Goal: Browse casually

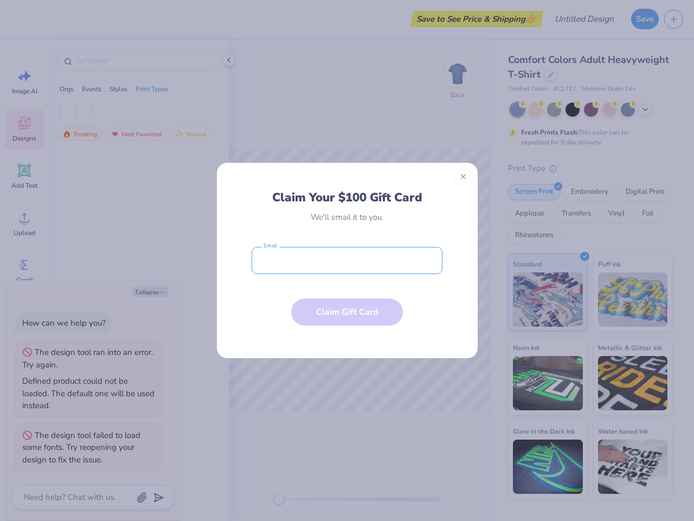
type textarea "x"
click at [347, 260] on input "email" at bounding box center [347, 260] width 191 height 27
click at [464, 177] on button "Close" at bounding box center [463, 177] width 18 height 18
